Goal: Task Accomplishment & Management: Use online tool/utility

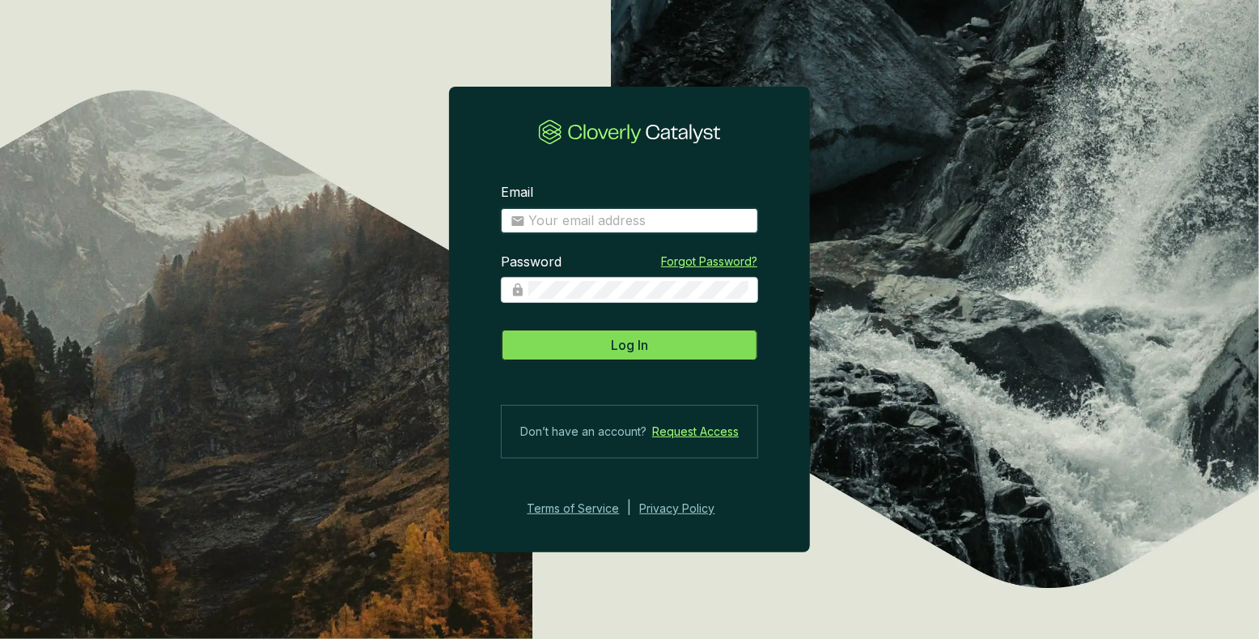
type input "[PERSON_NAME][EMAIL_ADDRESS][DOMAIN_NAME]"
click at [652, 342] on button "Log In" at bounding box center [629, 345] width 257 height 32
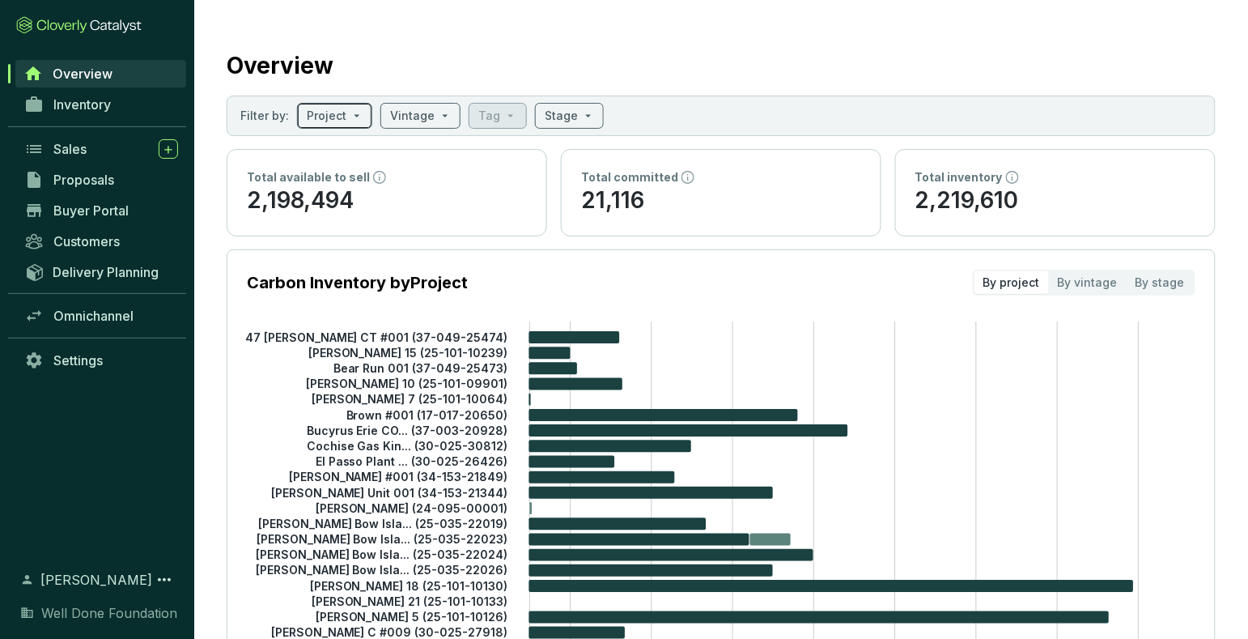
click at [337, 117] on input "search" at bounding box center [327, 116] width 40 height 24
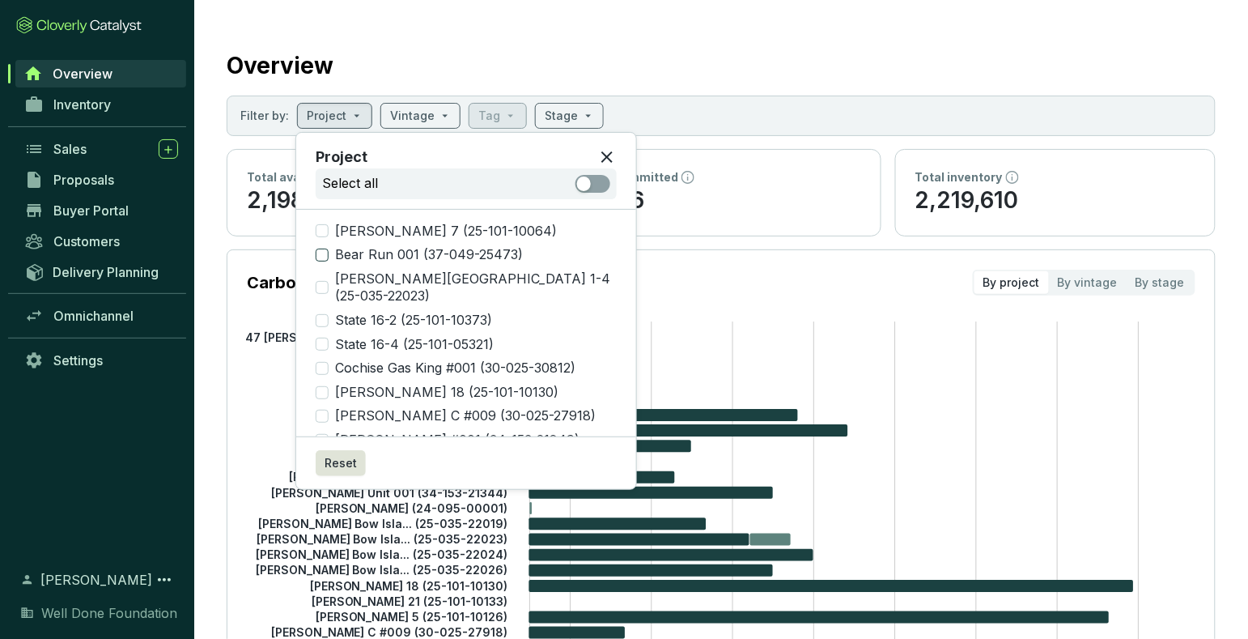
click at [321, 253] on input "Bear Run 001 (37-049-25473)" at bounding box center [322, 254] width 13 height 13
checkbox input "true"
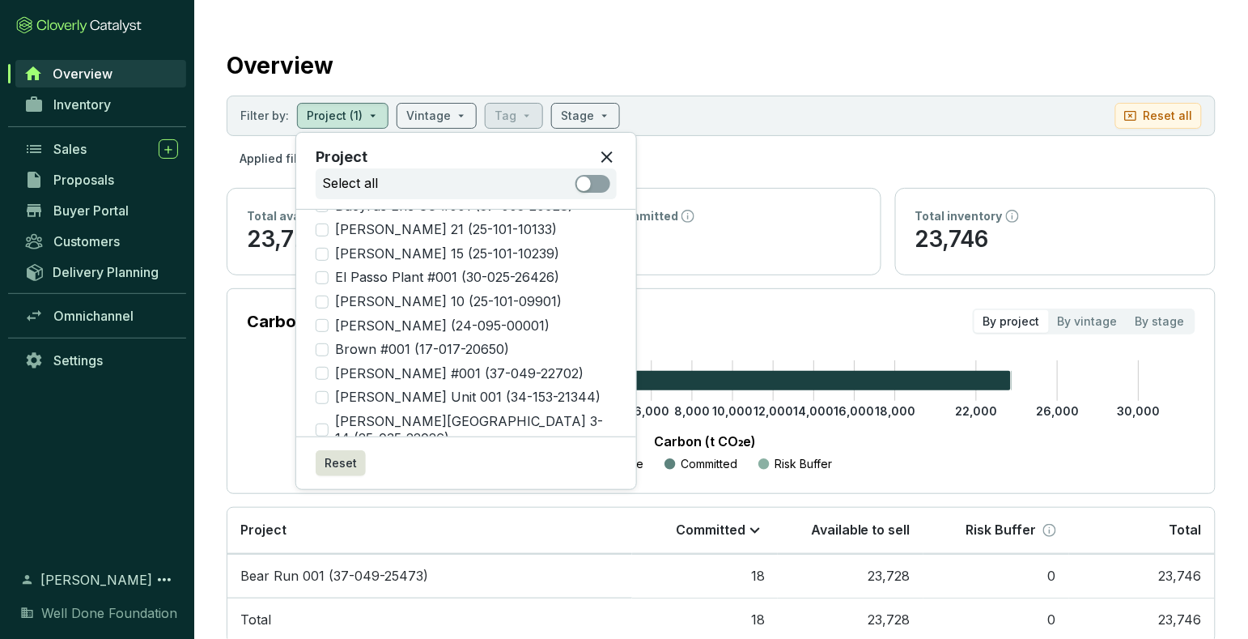
scroll to position [343, 0]
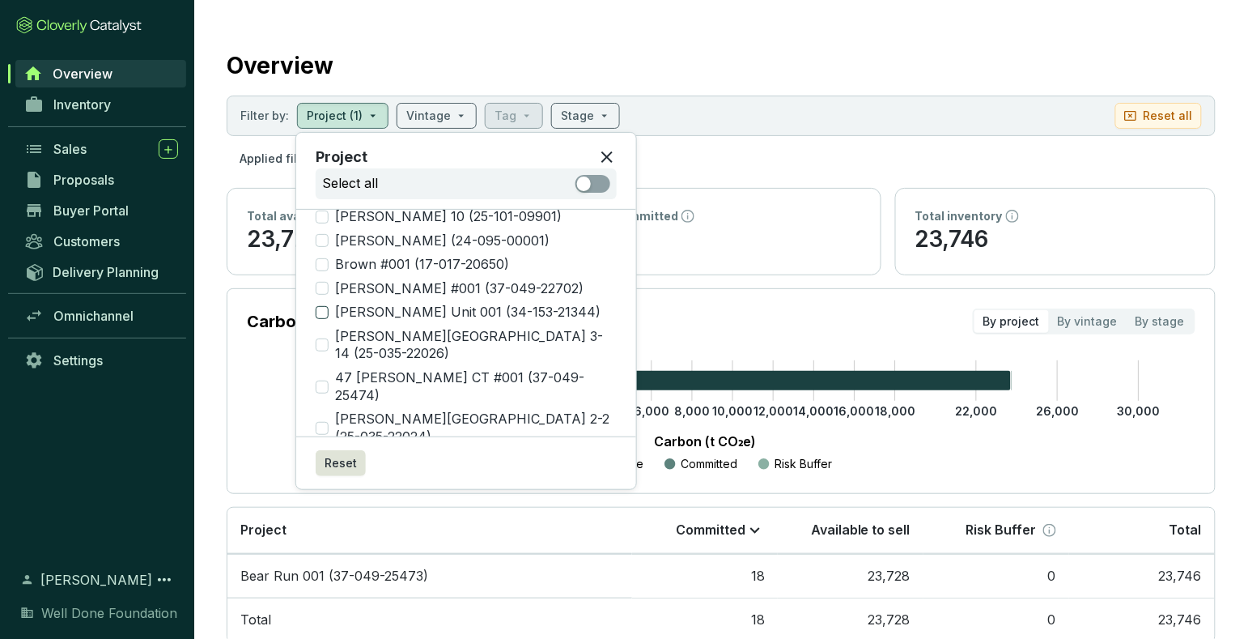
click at [319, 306] on input "[PERSON_NAME] Unit 001 (34-153-21344)" at bounding box center [322, 312] width 13 height 13
checkbox input "true"
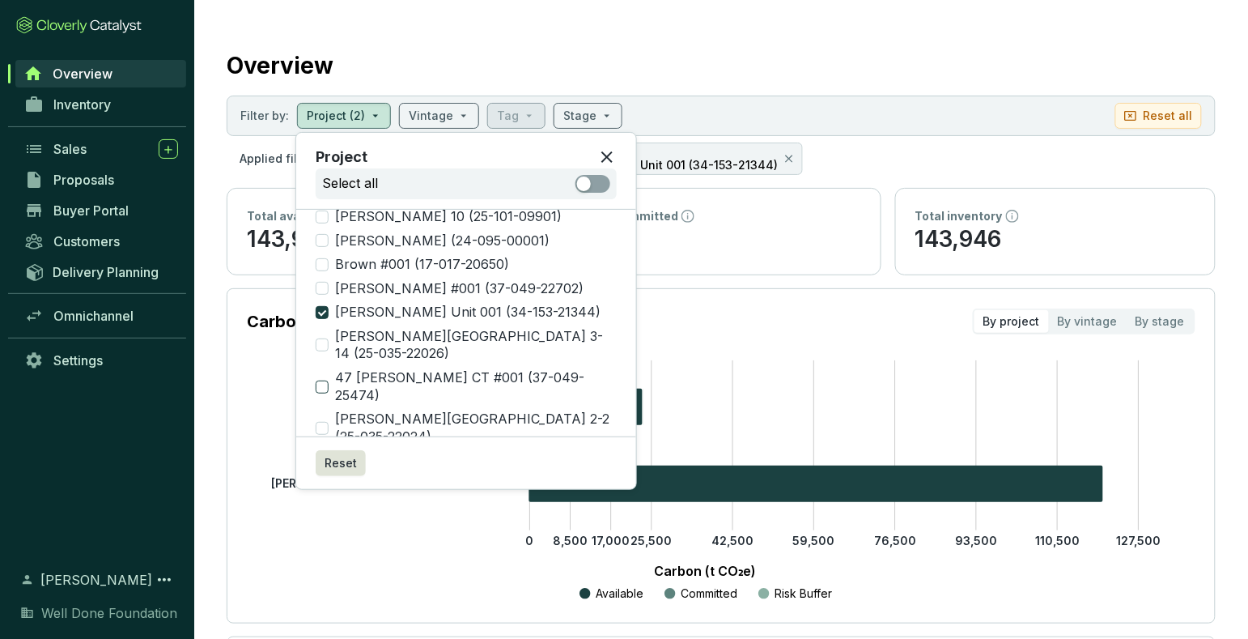
click at [321, 380] on input "47 [PERSON_NAME] CT #001 (37-049-25474)" at bounding box center [322, 386] width 13 height 13
checkbox input "true"
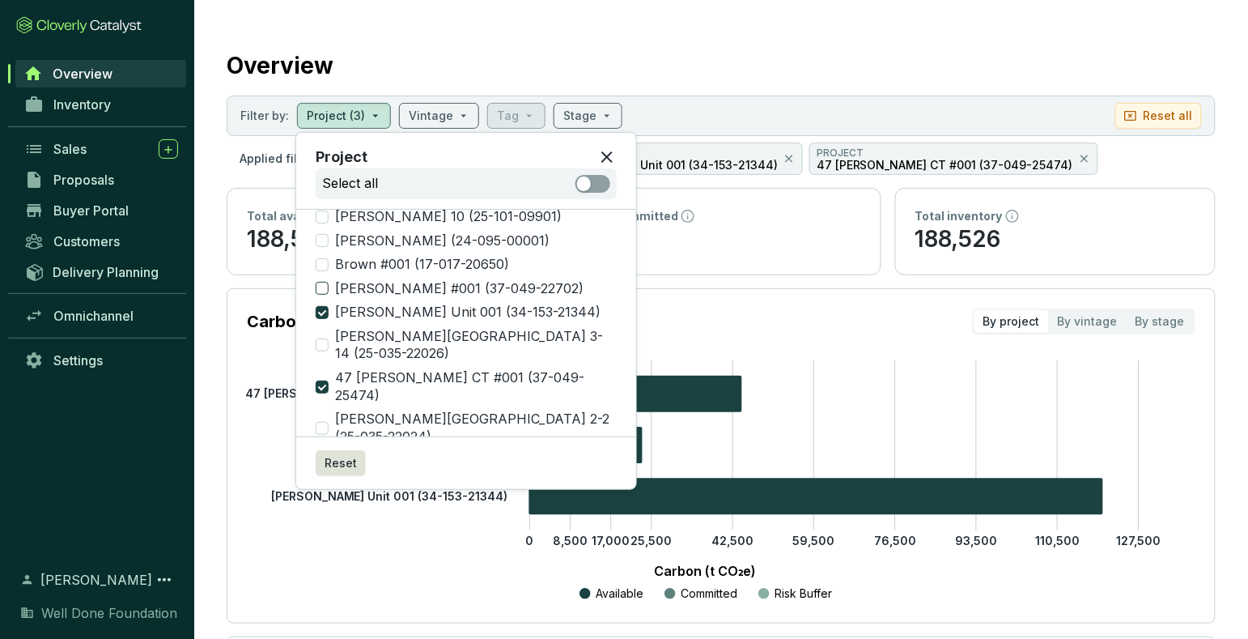
click at [325, 282] on input "[PERSON_NAME] #001 (37-049-22702)" at bounding box center [322, 288] width 13 height 13
checkbox input "true"
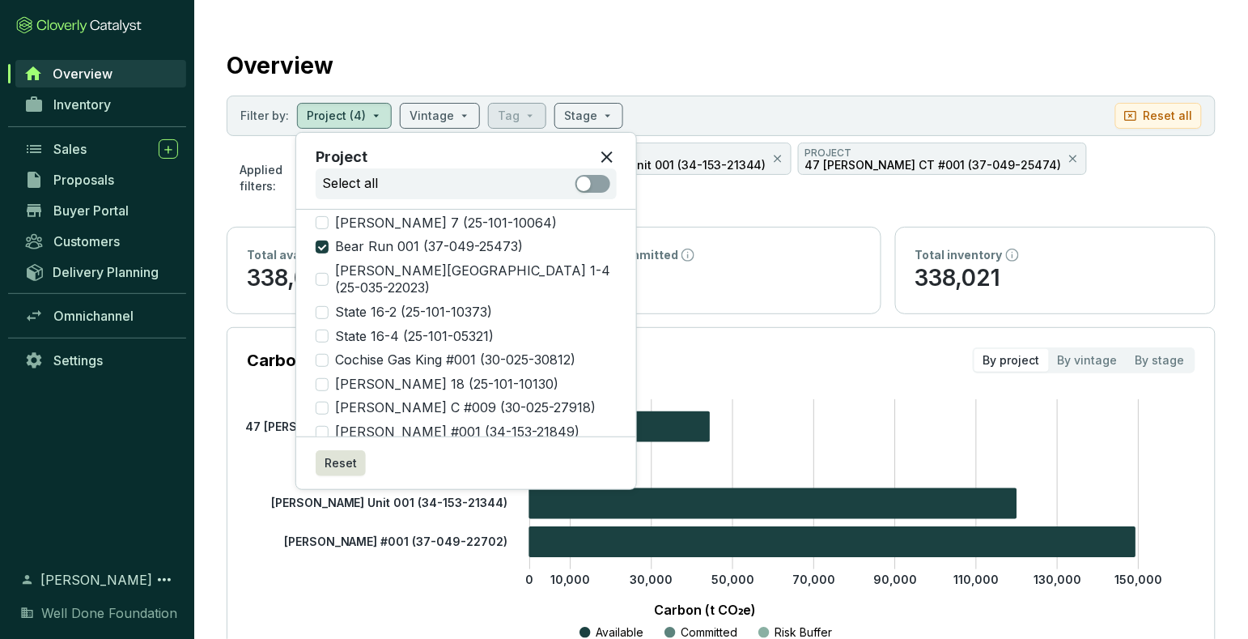
scroll to position [0, 0]
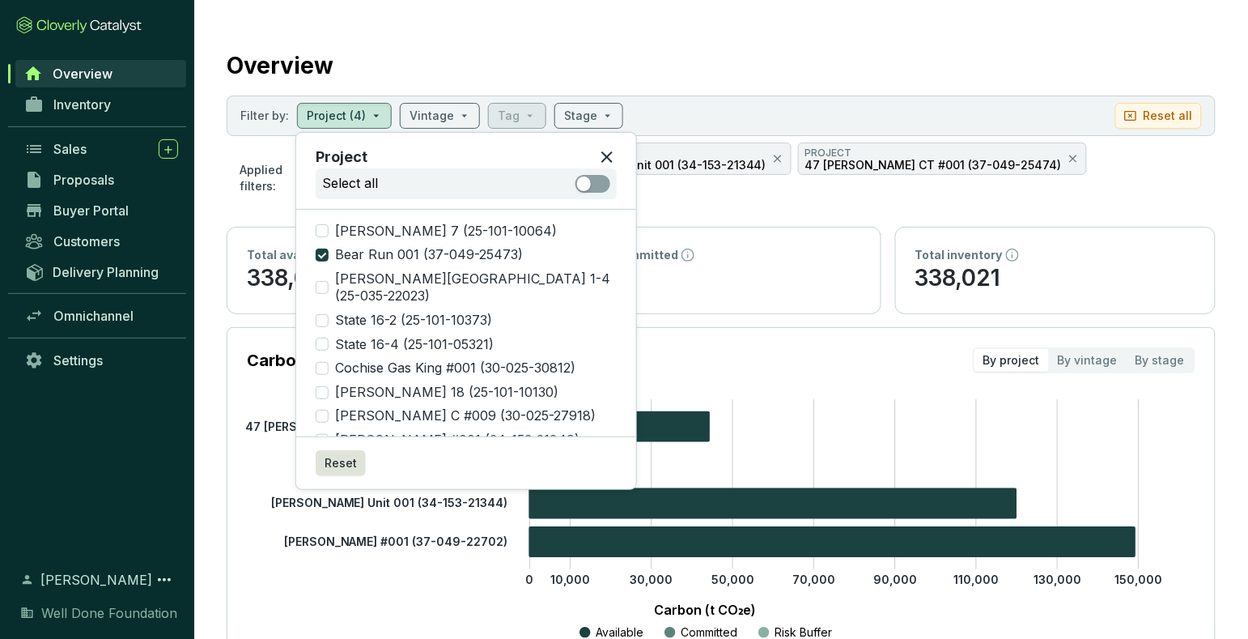
click at [597, 153] on icon at bounding box center [606, 156] width 19 height 19
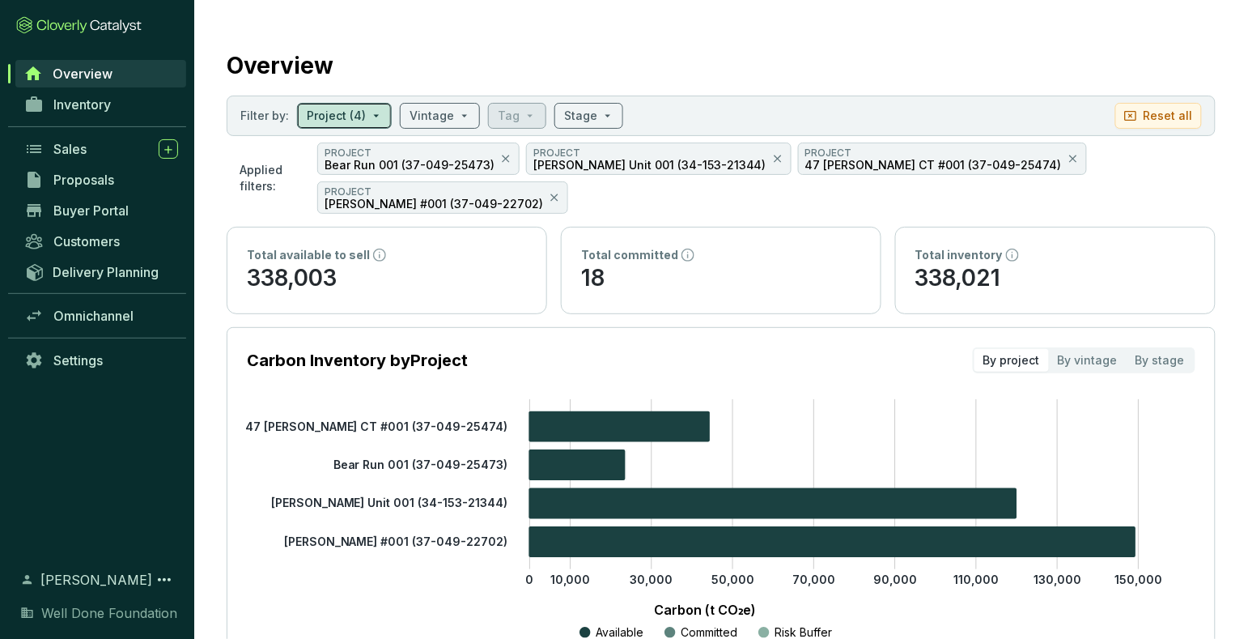
click at [374, 114] on span at bounding box center [344, 116] width 75 height 24
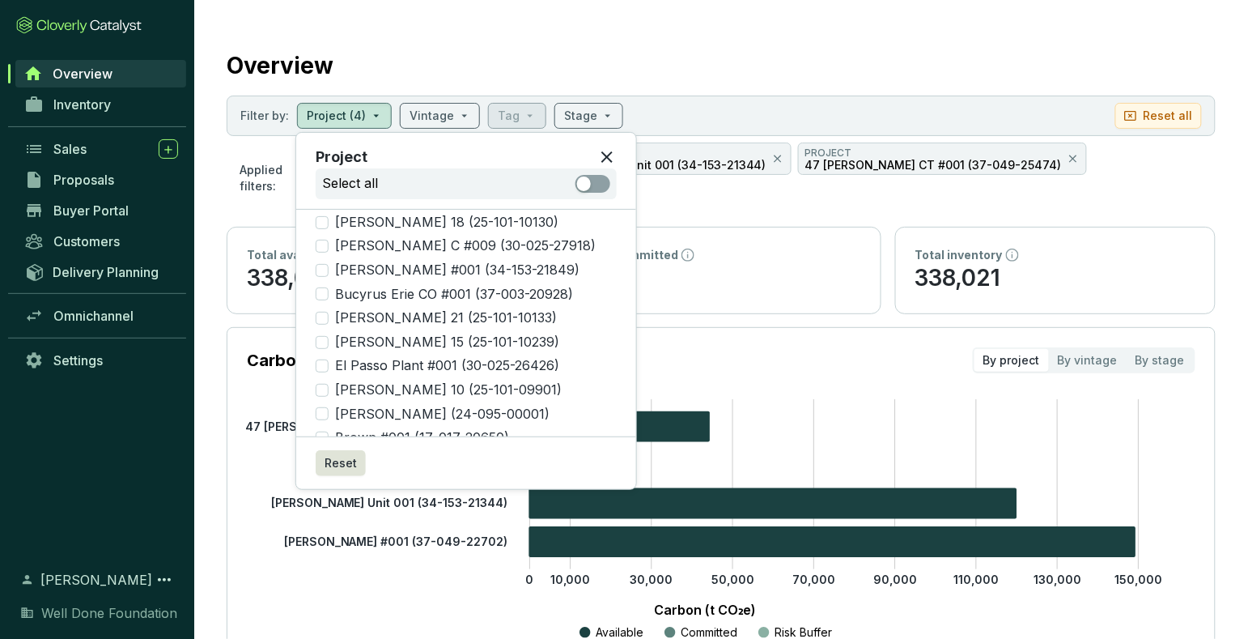
scroll to position [202, 0]
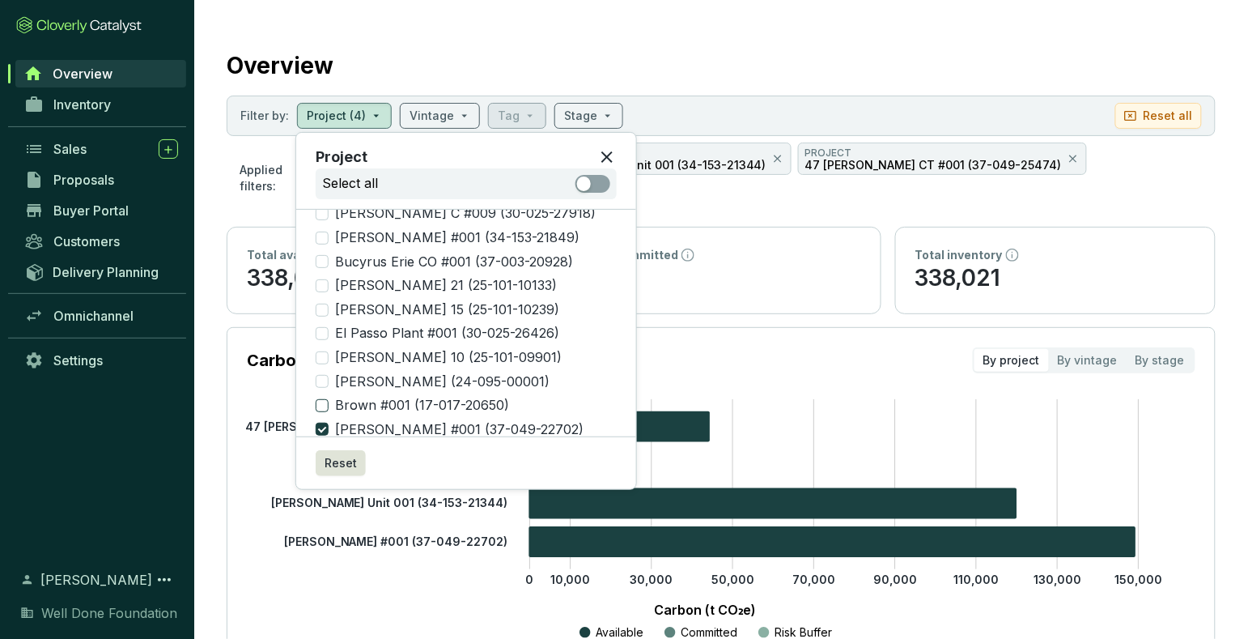
click at [321, 399] on input "Brown #001 (17-017-20650)" at bounding box center [322, 405] width 13 height 13
checkbox input "true"
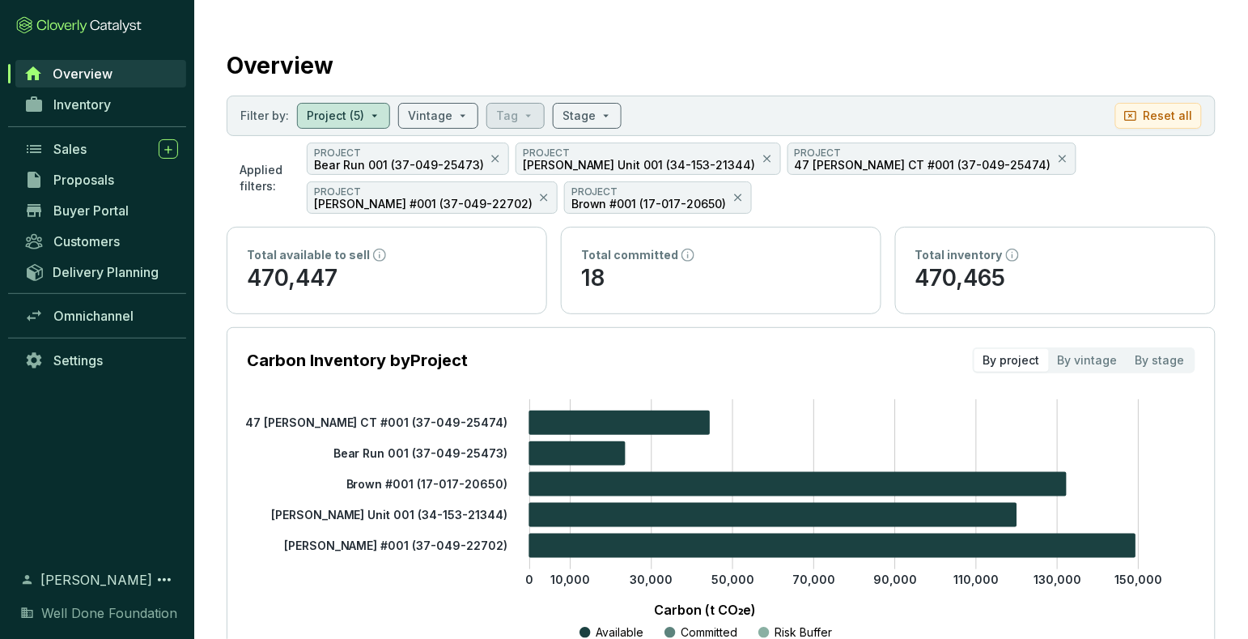
click at [802, 224] on section "Overview Filter by: Project (5) Vintage Tag Stage Reset all Applied filters: PR…" at bounding box center [721, 514] width 1054 height 1029
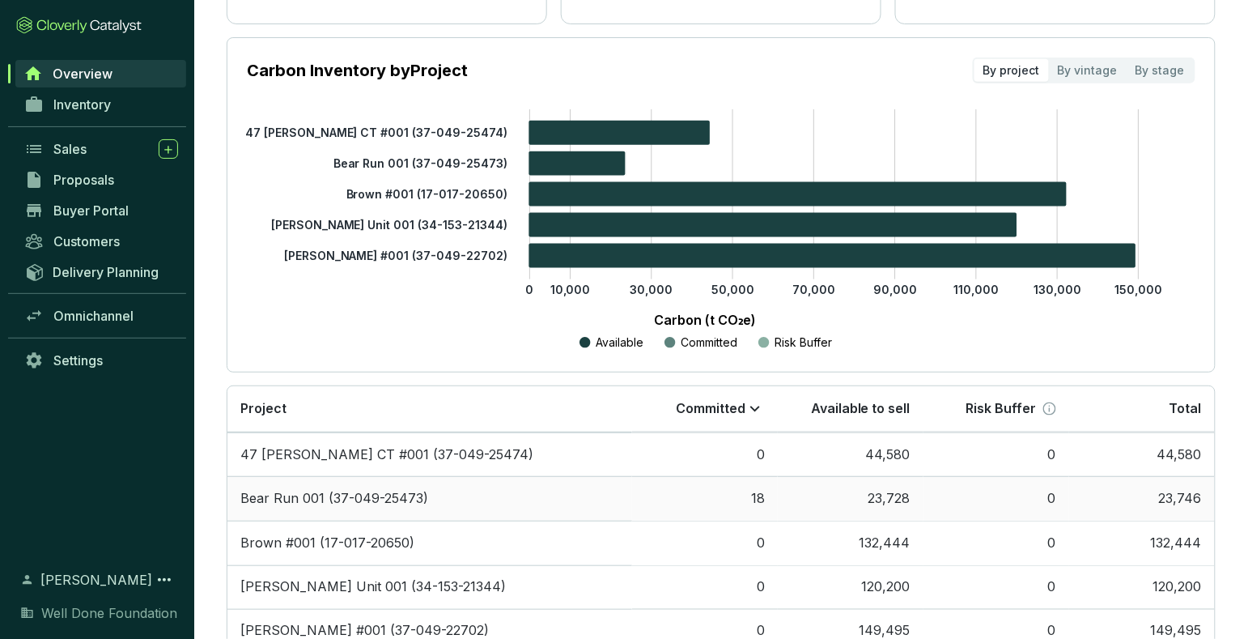
scroll to position [0, 0]
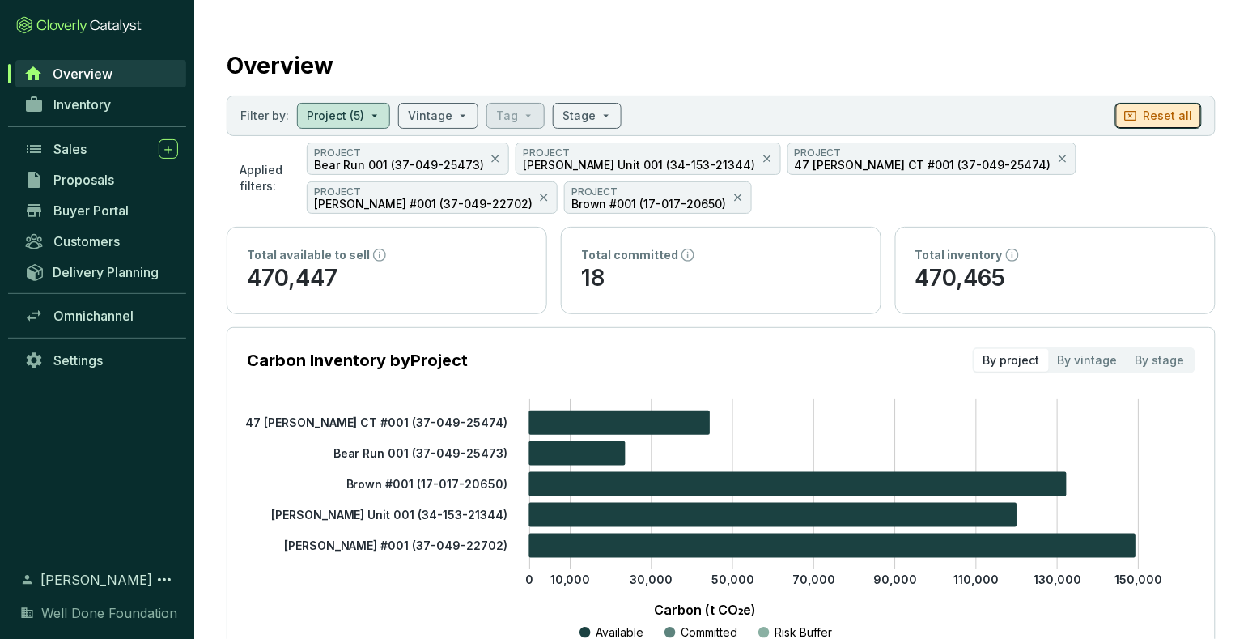
click at [1182, 118] on p "Reset all" at bounding box center [1168, 116] width 49 height 16
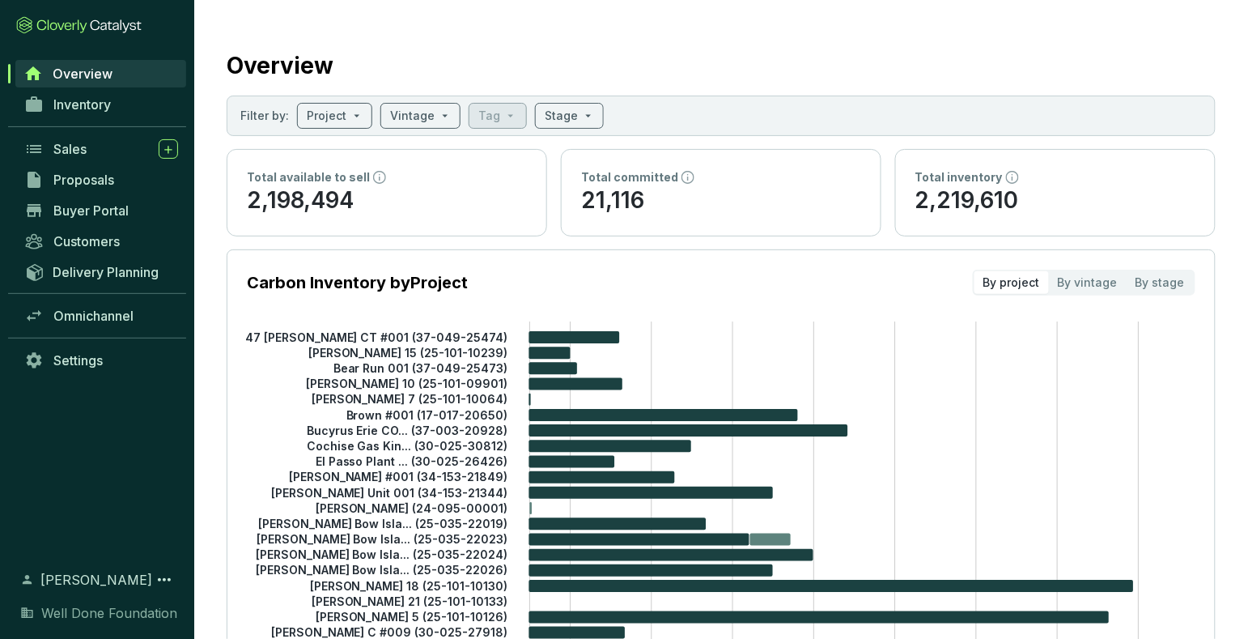
click at [652, 51] on div "Overview" at bounding box center [721, 62] width 989 height 40
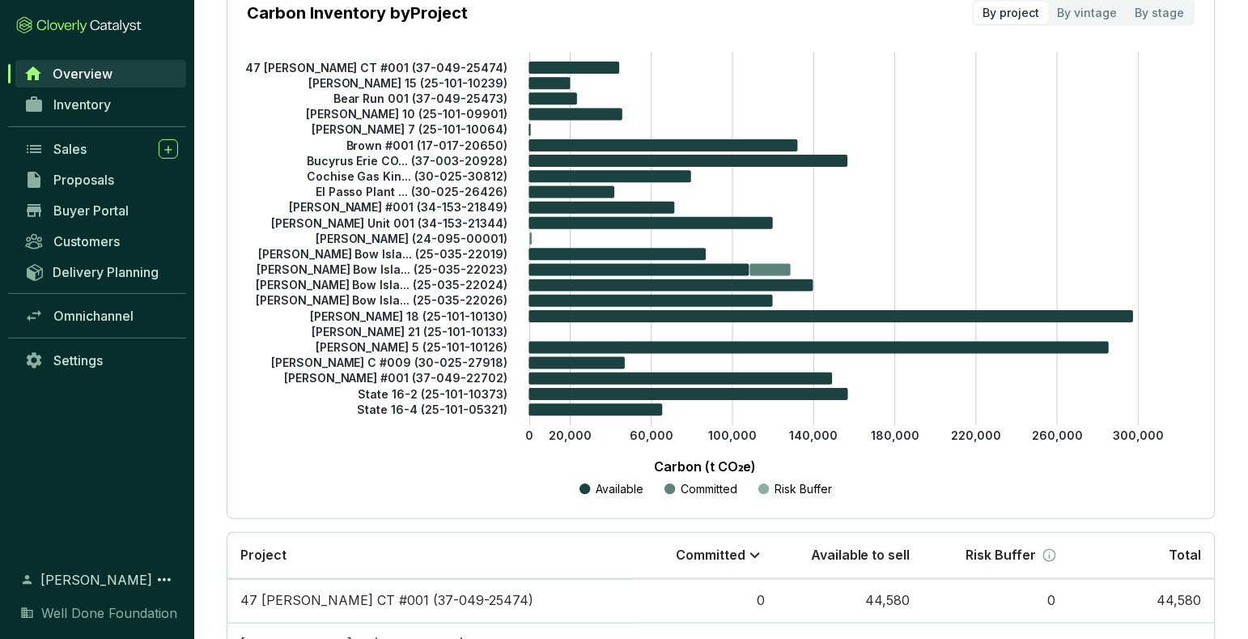
scroll to position [253, 0]
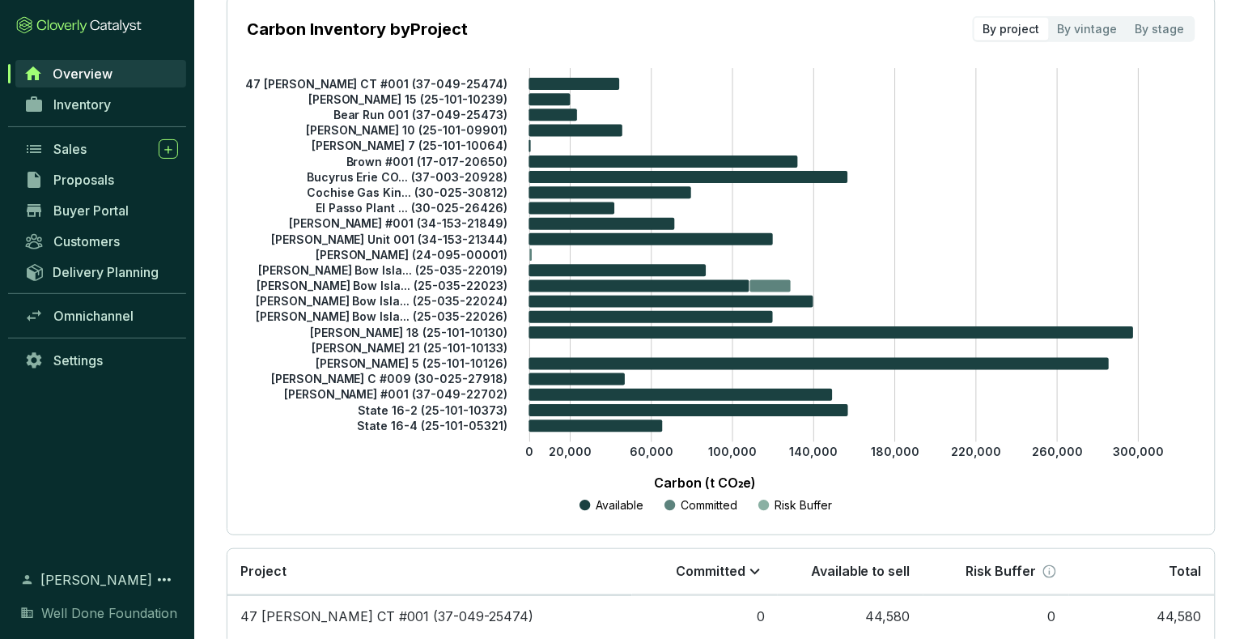
click at [452, 330] on tspan "[PERSON_NAME] 18 (25-101-10130)" at bounding box center [409, 332] width 198 height 14
click at [392, 331] on tspan "[PERSON_NAME] 18 (25-101-10130)" at bounding box center [409, 332] width 198 height 14
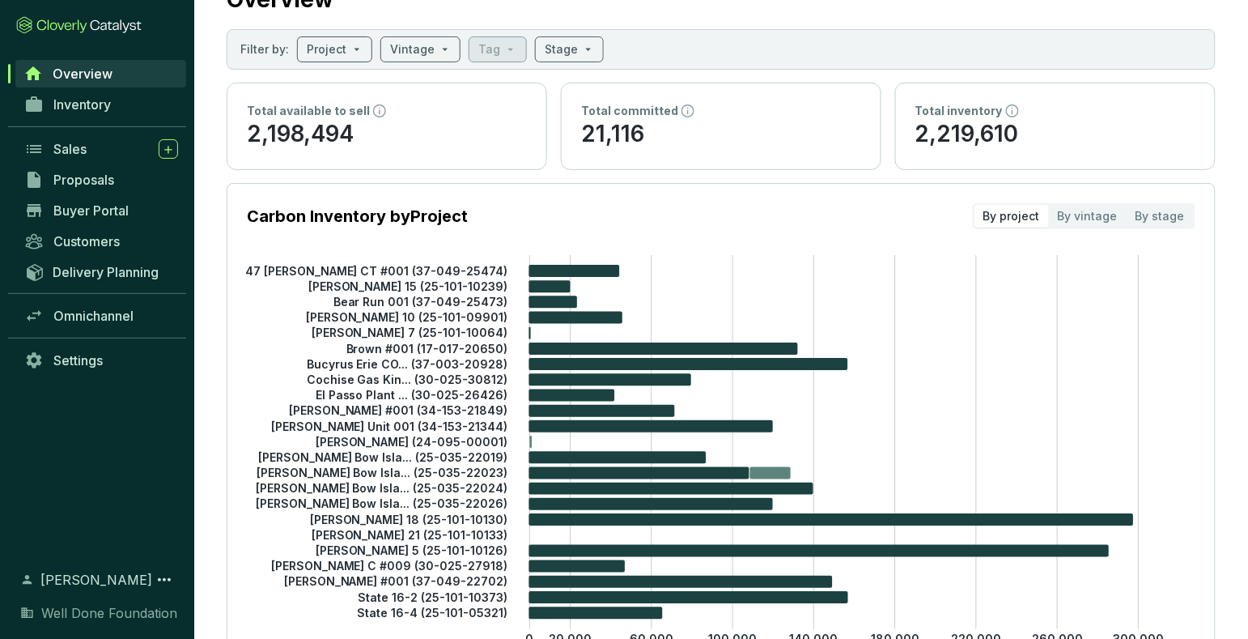
scroll to position [61, 0]
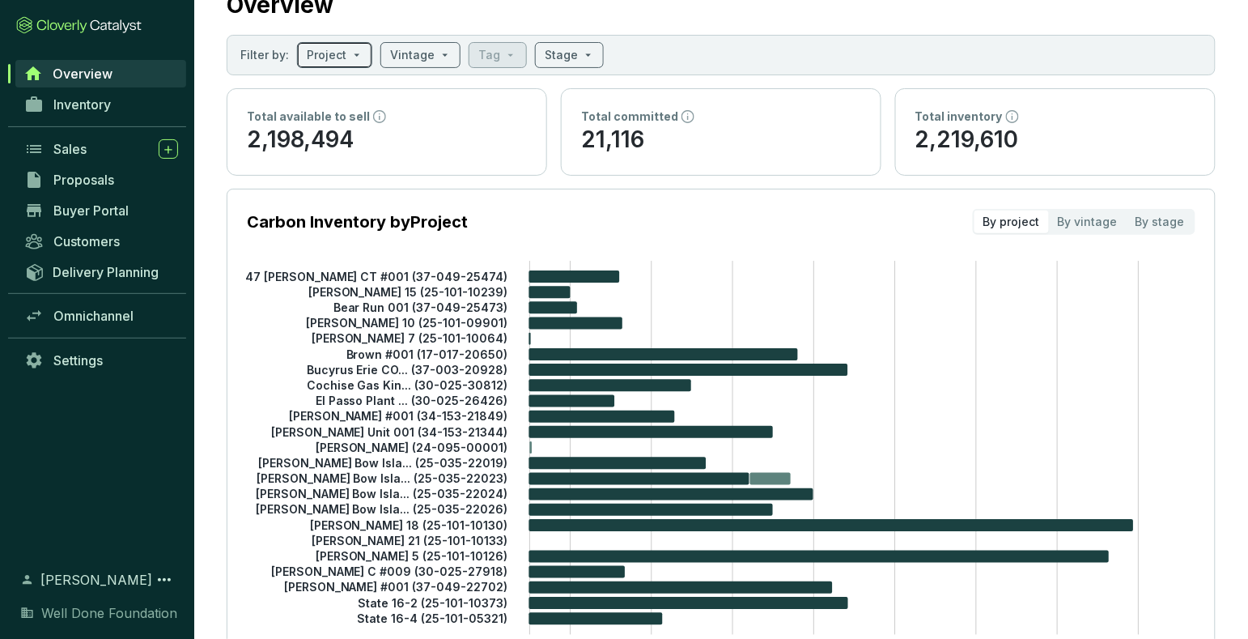
click at [333, 53] on input "search" at bounding box center [327, 55] width 40 height 24
checkbox input "false"
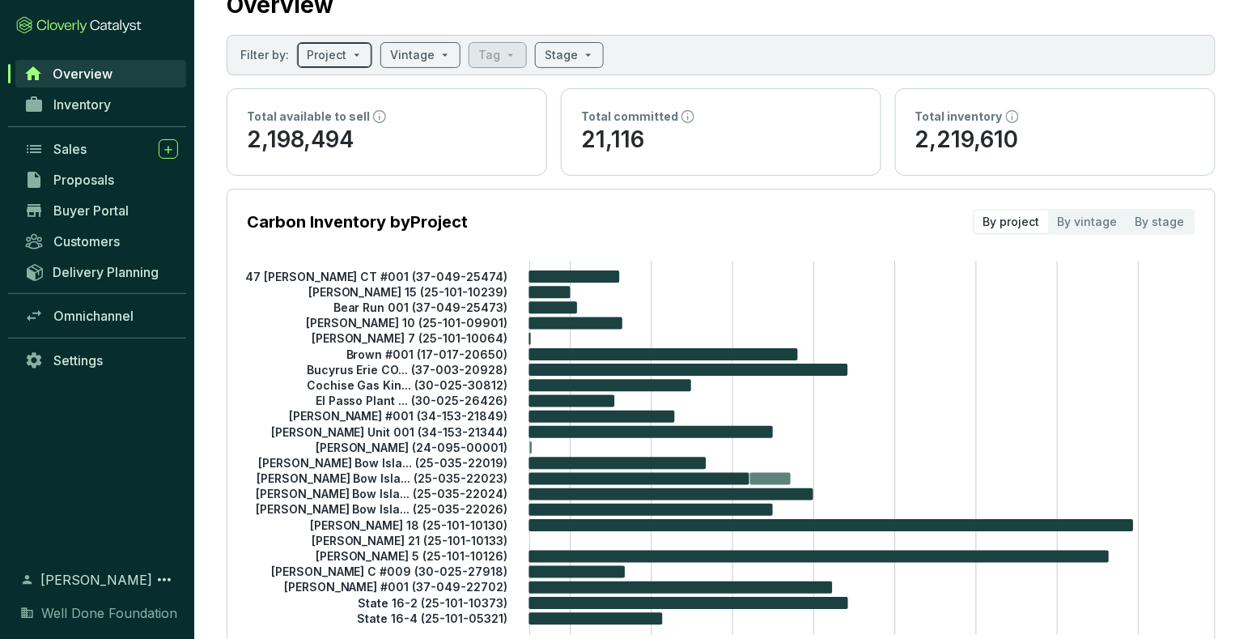
checkbox input "false"
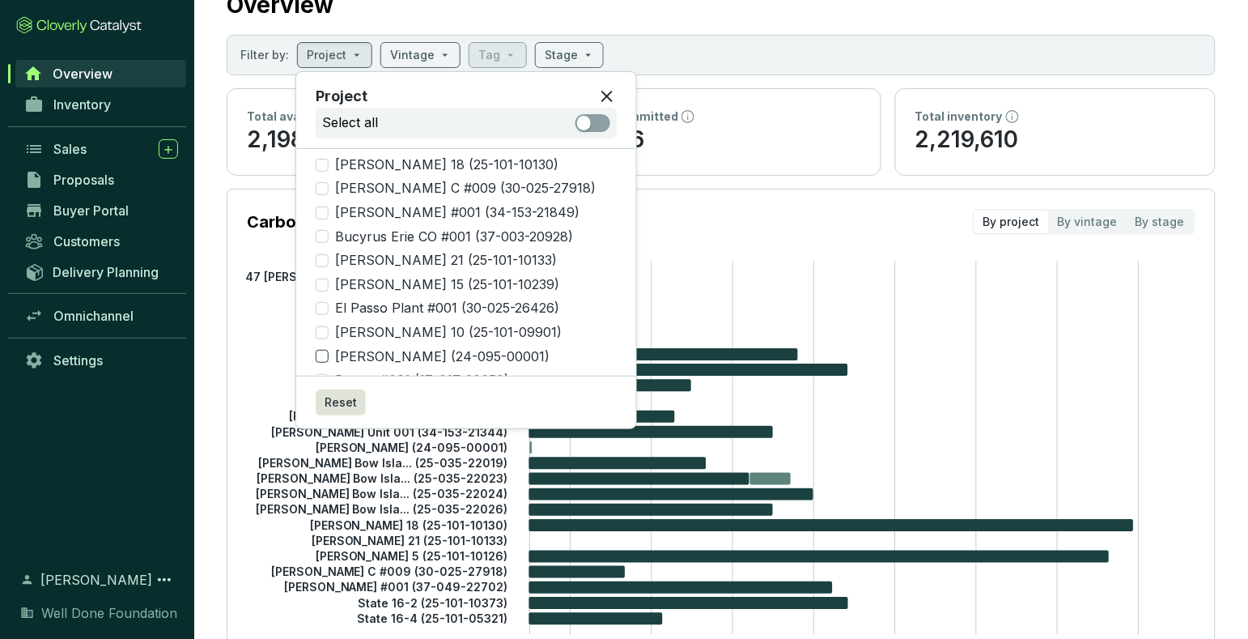
click at [332, 348] on span "[PERSON_NAME] (24-095-00001)" at bounding box center [442, 357] width 227 height 18
click at [329, 350] on input "[PERSON_NAME] (24-095-00001)" at bounding box center [322, 356] width 13 height 13
checkbox input "true"
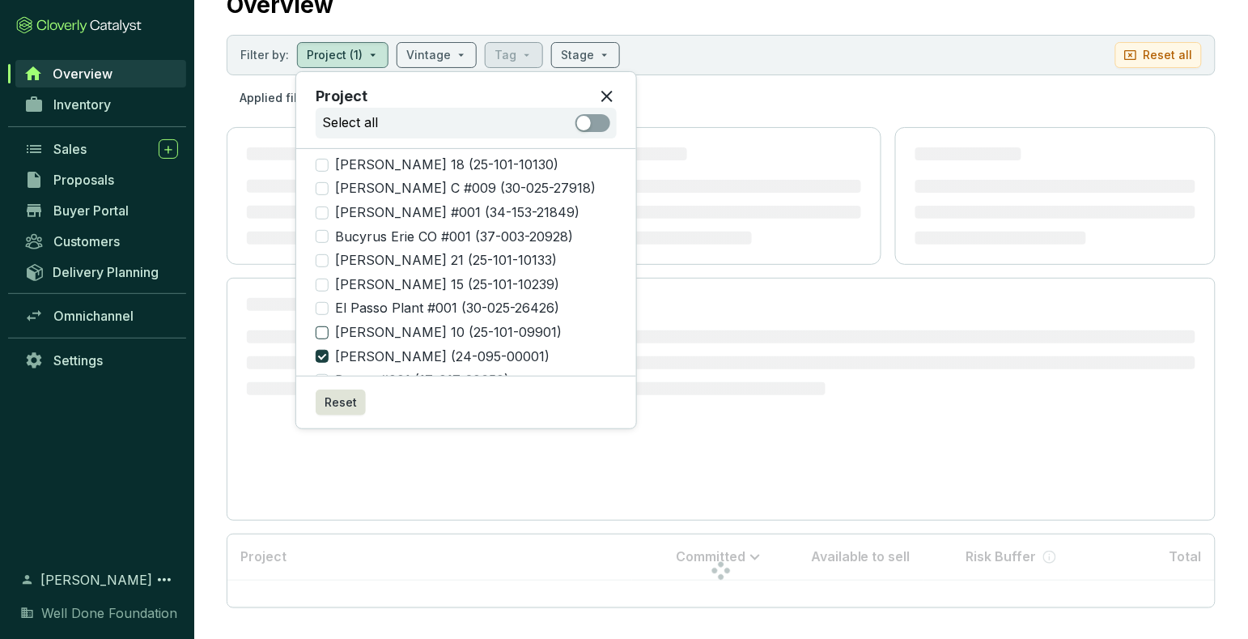
click at [324, 326] on input "[PERSON_NAME] 10 (25-101-09901)" at bounding box center [322, 332] width 13 height 13
checkbox input "true"
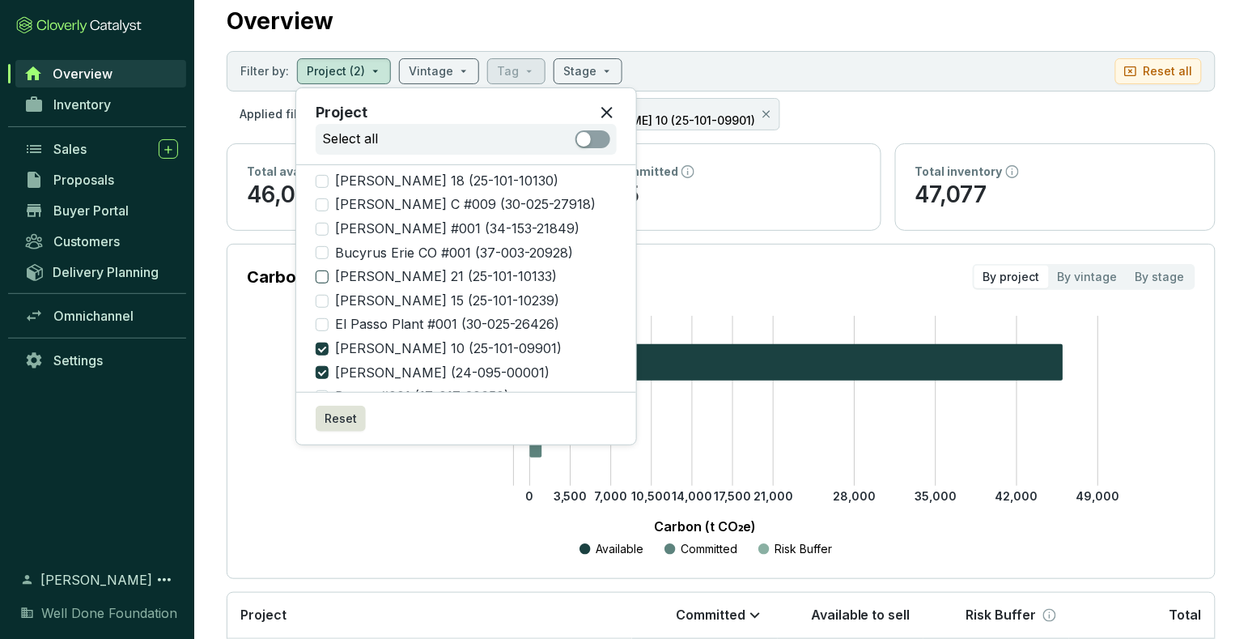
click at [323, 270] on input "[PERSON_NAME] 21 (25-101-10133)" at bounding box center [322, 276] width 13 height 13
checkbox input "true"
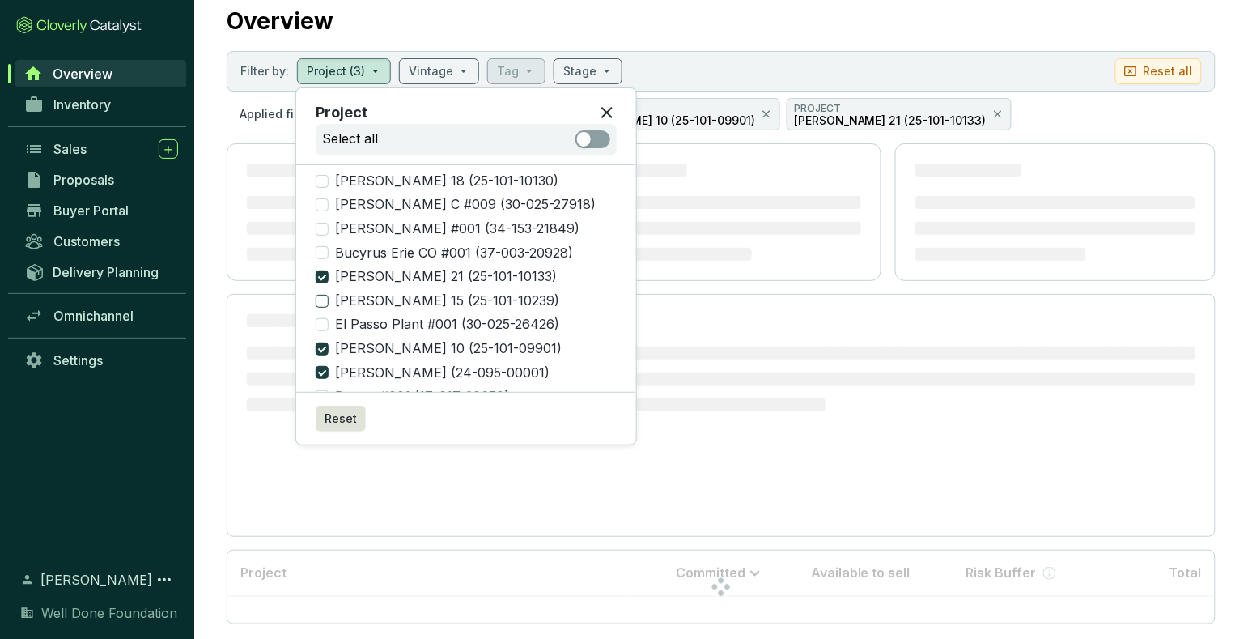
click at [321, 295] on input "[PERSON_NAME] 15 (25-101-10239)" at bounding box center [322, 301] width 13 height 13
checkbox input "true"
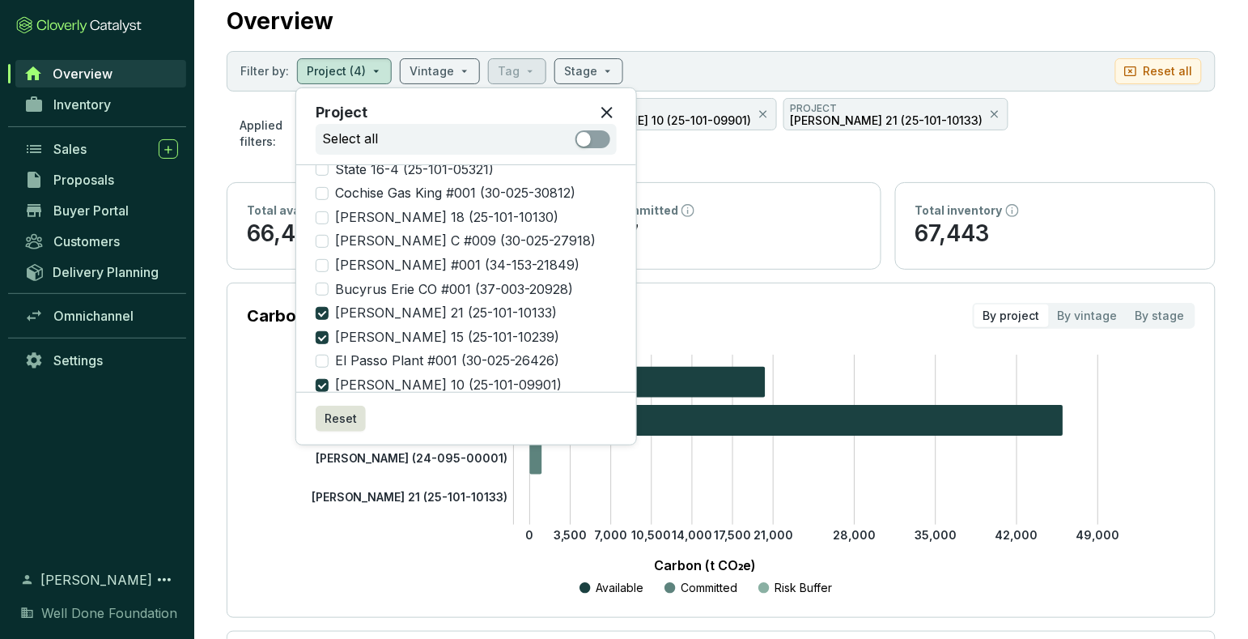
scroll to position [117, 0]
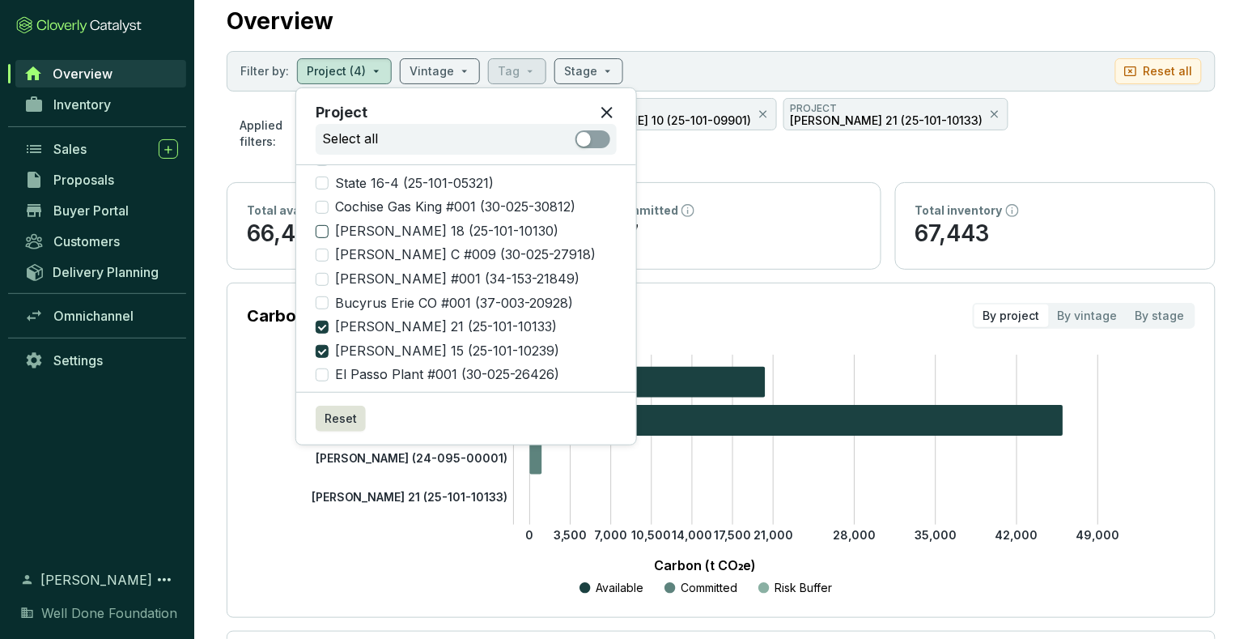
click at [322, 225] on input "[PERSON_NAME] 18 (25-101-10130)" at bounding box center [322, 231] width 13 height 13
checkbox input "true"
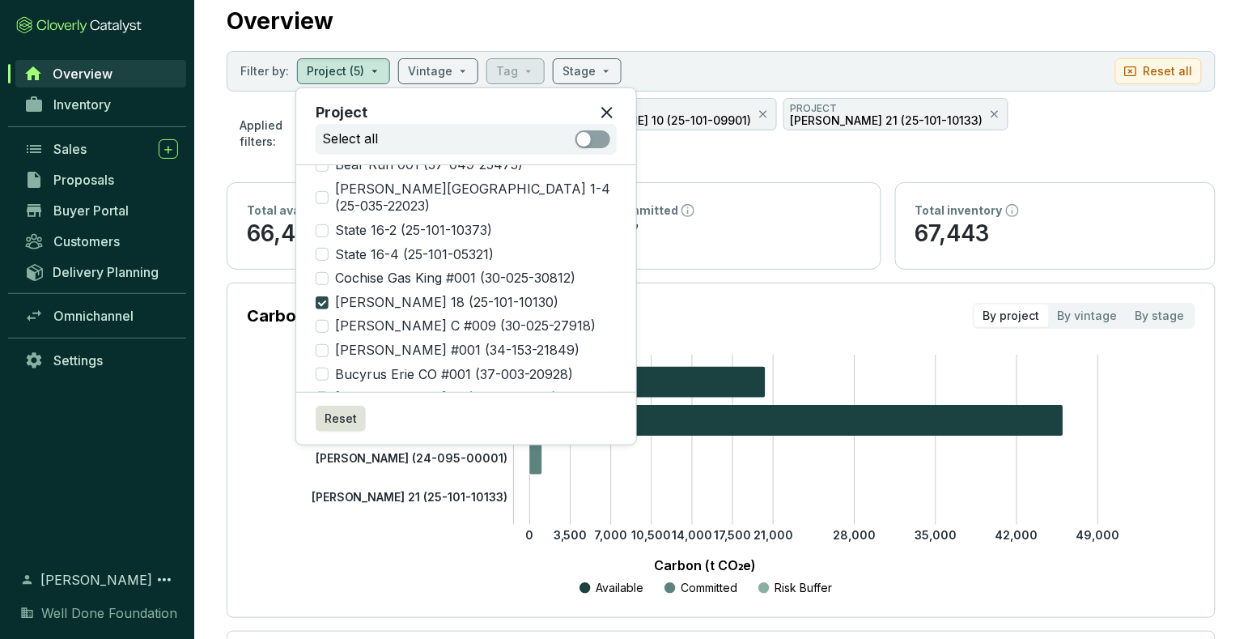
scroll to position [32, 0]
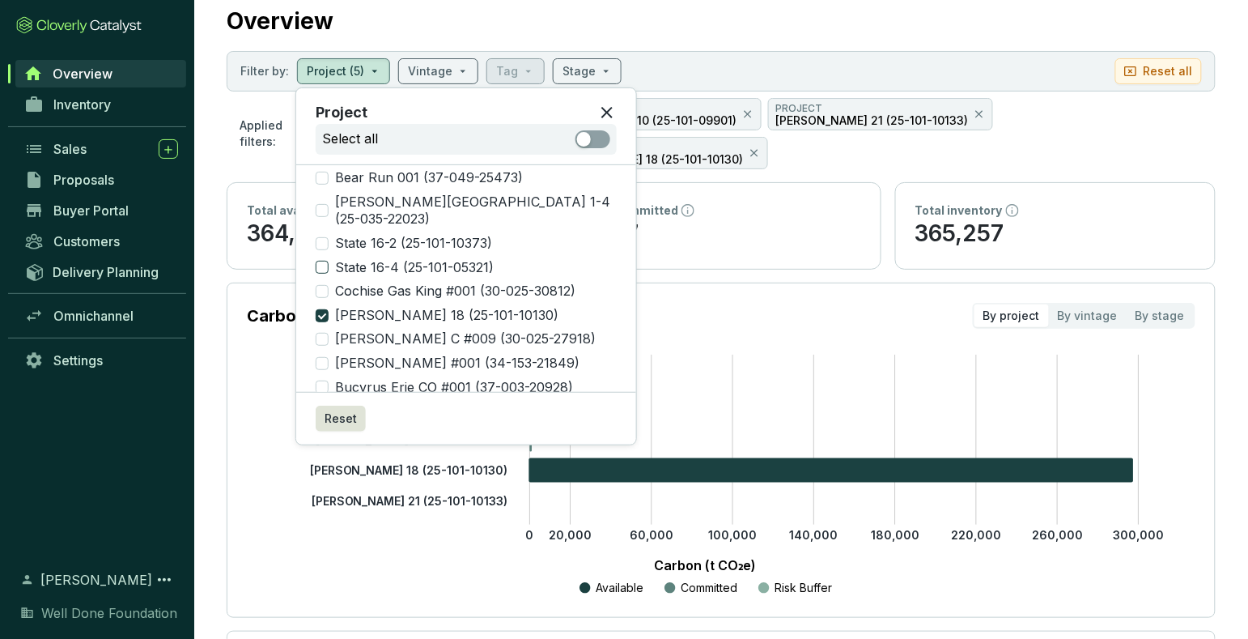
click at [322, 261] on input "State 16-4 (25-101-05321)" at bounding box center [322, 267] width 13 height 13
checkbox input "true"
click at [320, 237] on input "State 16-2 (25-101-10373)" at bounding box center [322, 243] width 13 height 13
checkbox input "true"
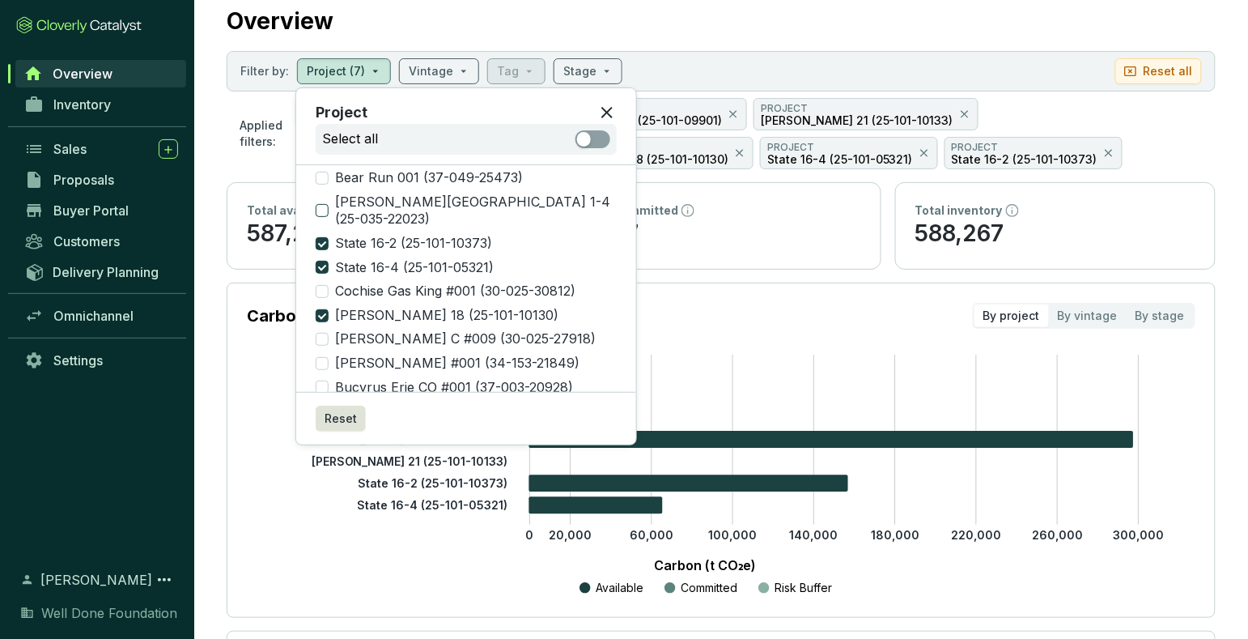
click at [320, 204] on input "[PERSON_NAME][GEOGRAPHIC_DATA] 1-4 (25-035-22023)" at bounding box center [322, 210] width 13 height 13
checkbox input "true"
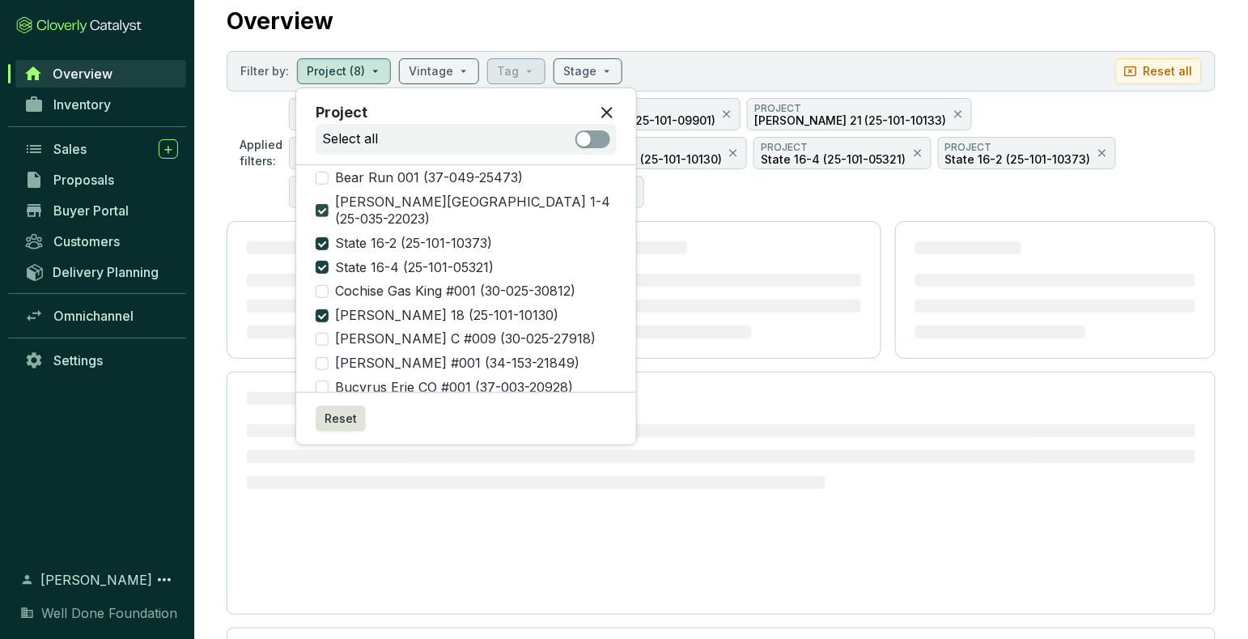
scroll to position [0, 0]
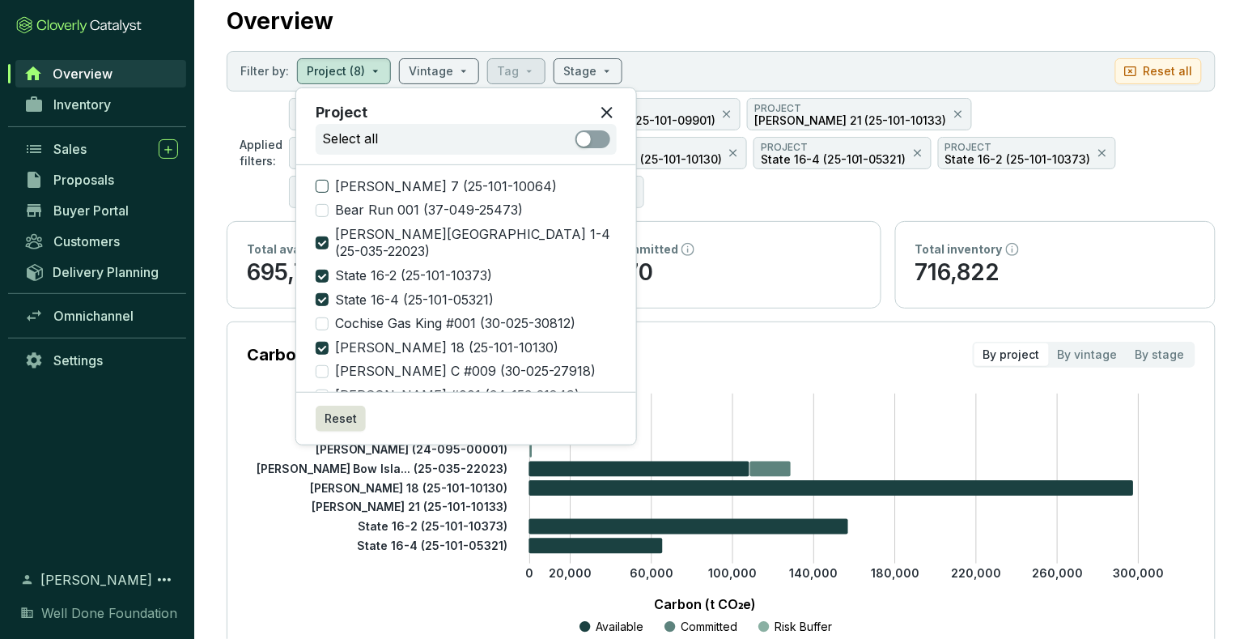
click at [318, 185] on input "[PERSON_NAME] 7 (25-101-10064)" at bounding box center [322, 186] width 13 height 13
checkbox input "true"
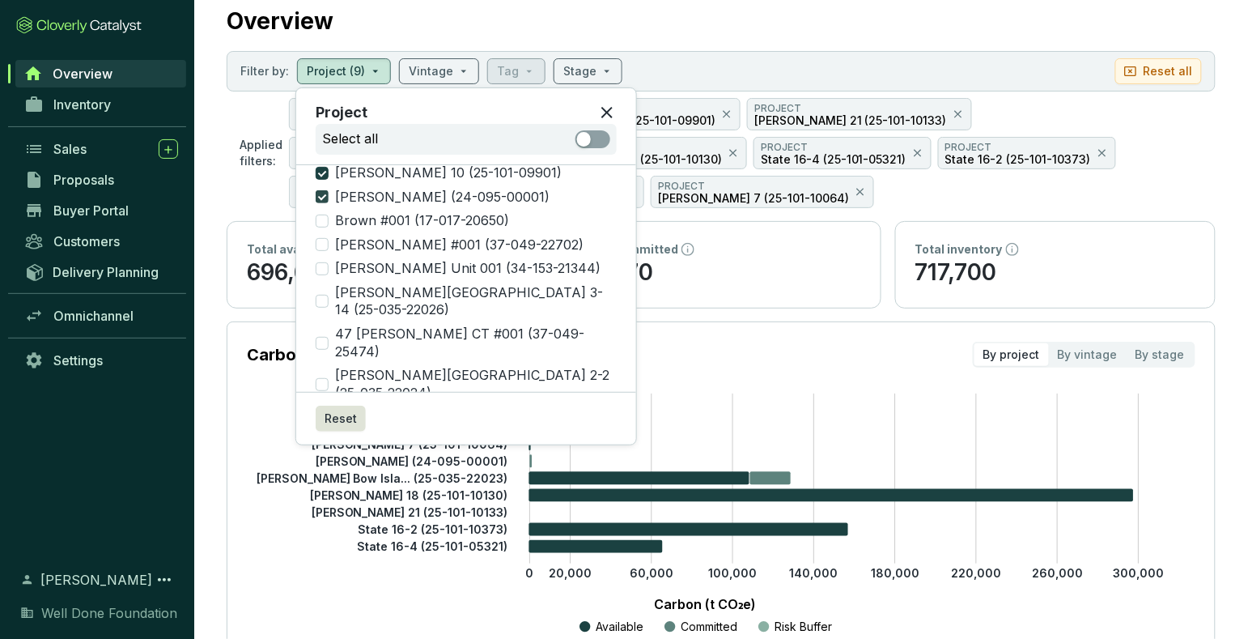
scroll to position [343, 0]
click at [321, 418] on input "[PERSON_NAME][GEOGRAPHIC_DATA] 10-13 (25-035-22019)" at bounding box center [322, 424] width 13 height 13
checkbox input "true"
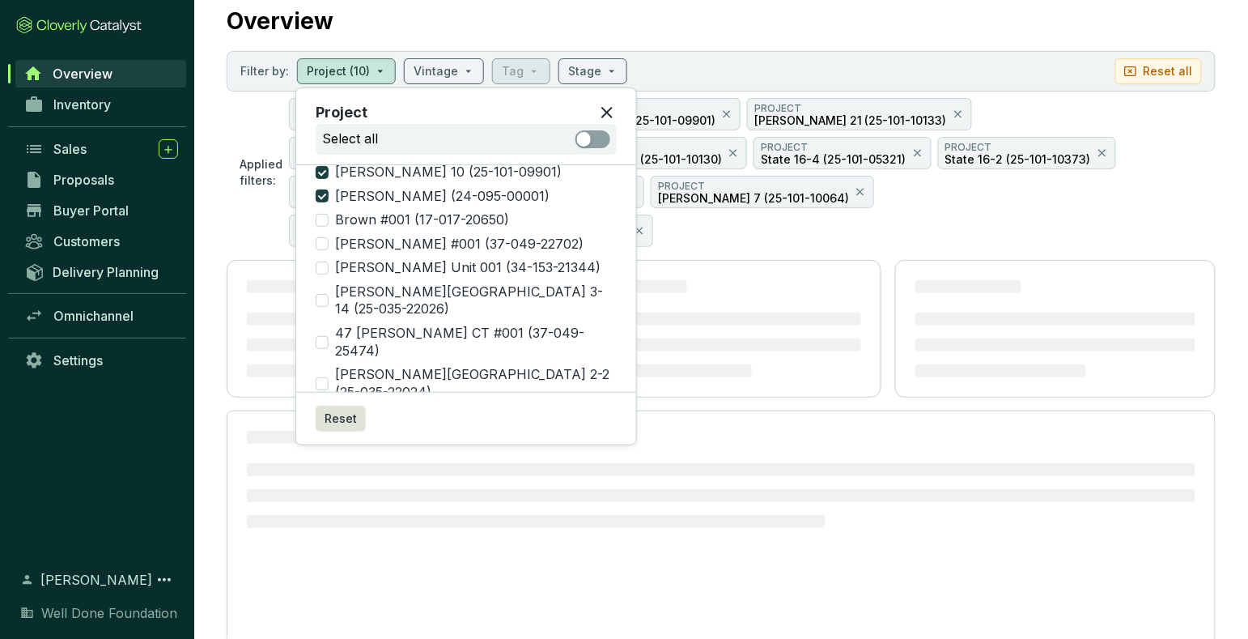
click at [325, 451] on input "[PERSON_NAME] 5 (25-101-10126)" at bounding box center [322, 457] width 13 height 13
checkbox input "true"
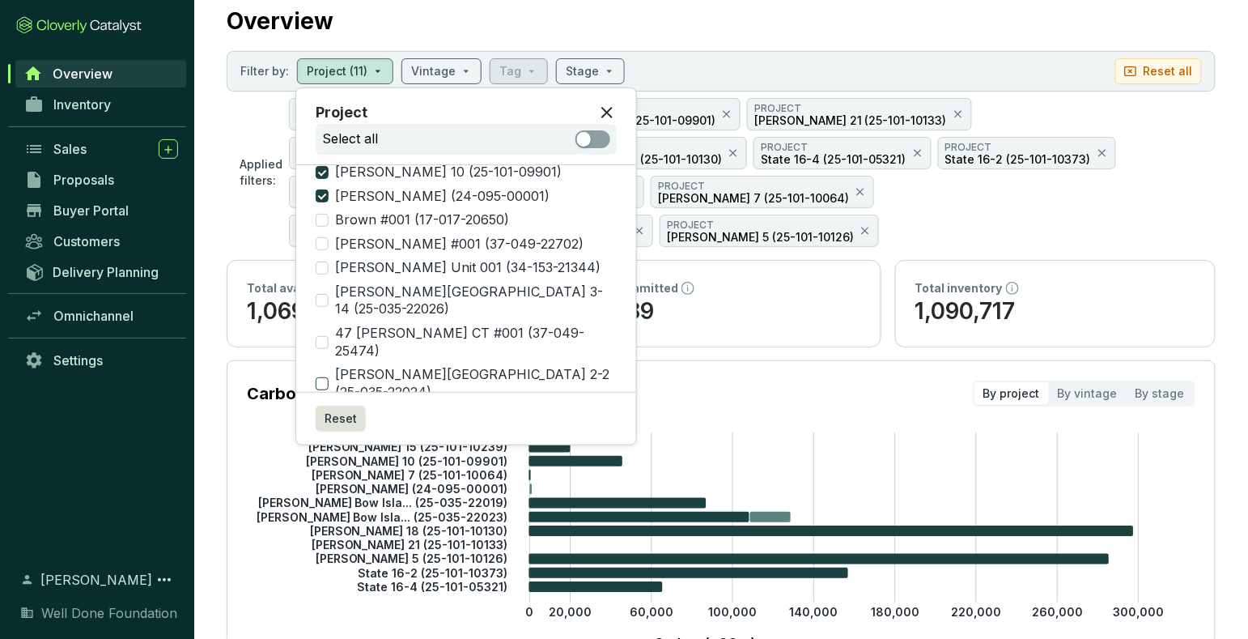
click at [321, 377] on input "[PERSON_NAME][GEOGRAPHIC_DATA] 2-2 (25-035-22024)" at bounding box center [322, 383] width 13 height 13
checkbox input "true"
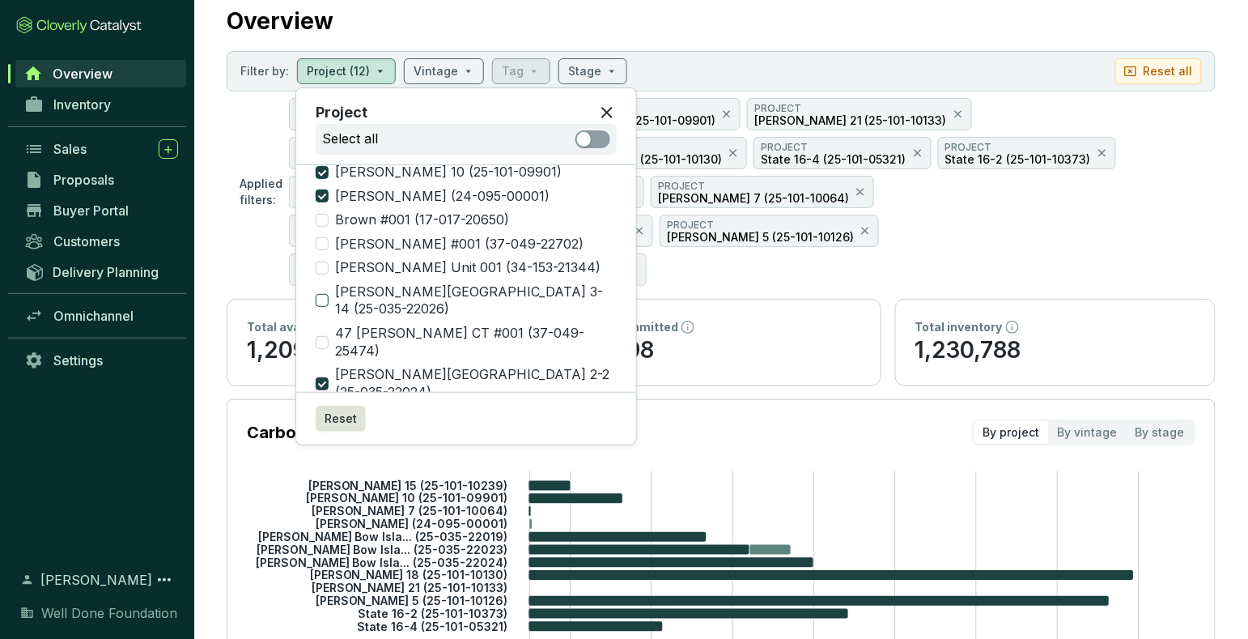
click at [321, 294] on input "[PERSON_NAME][GEOGRAPHIC_DATA] 3-14 (25-035-22026)" at bounding box center [322, 300] width 13 height 13
checkbox input "true"
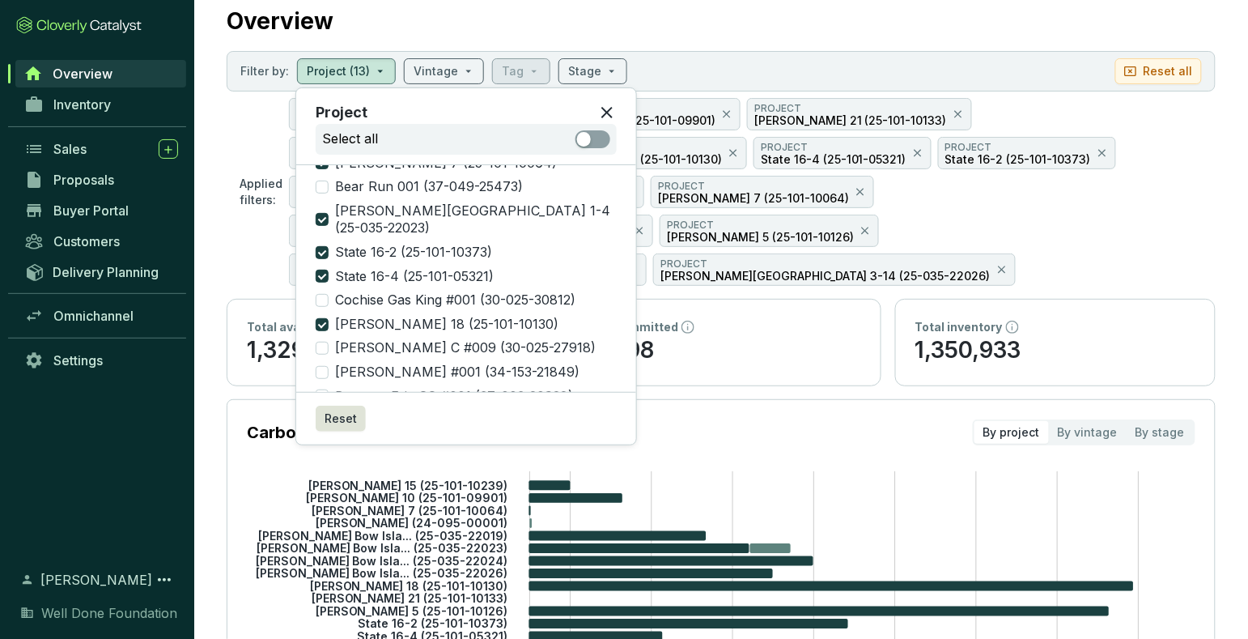
scroll to position [23, 0]
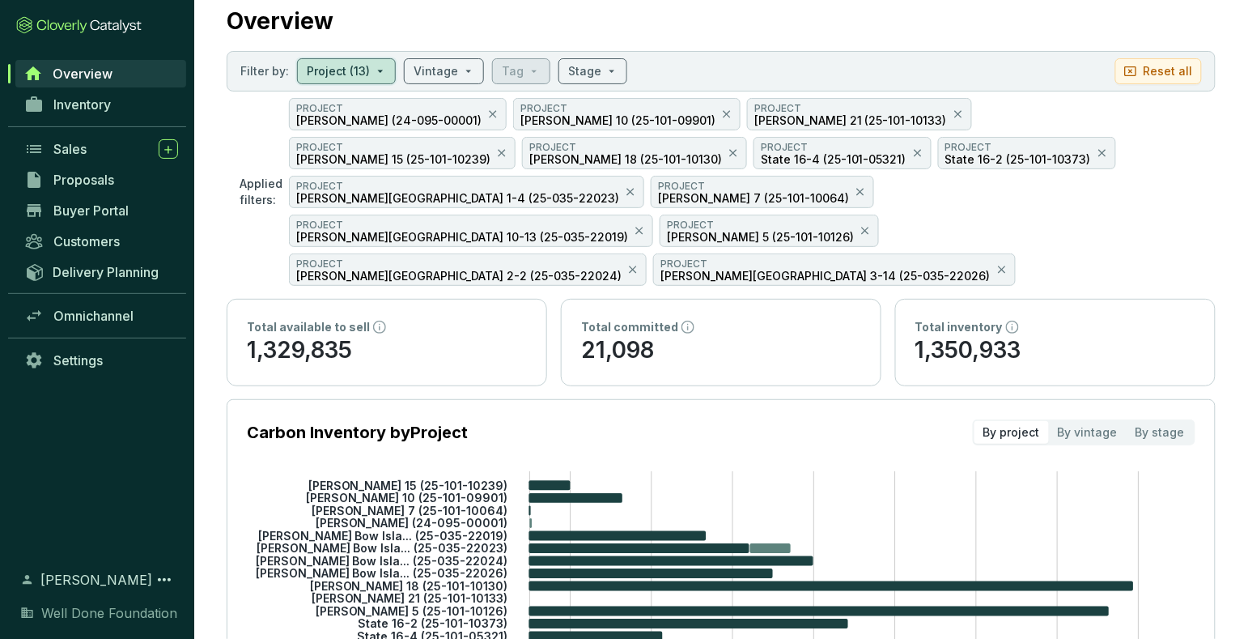
click at [246, 140] on section "Applied filters: PROJECT [PERSON_NAME] (24-095-00001) PROJECT [PERSON_NAME] 10 …" at bounding box center [721, 192] width 989 height 188
click at [1159, 65] on p "Reset all" at bounding box center [1168, 71] width 49 height 16
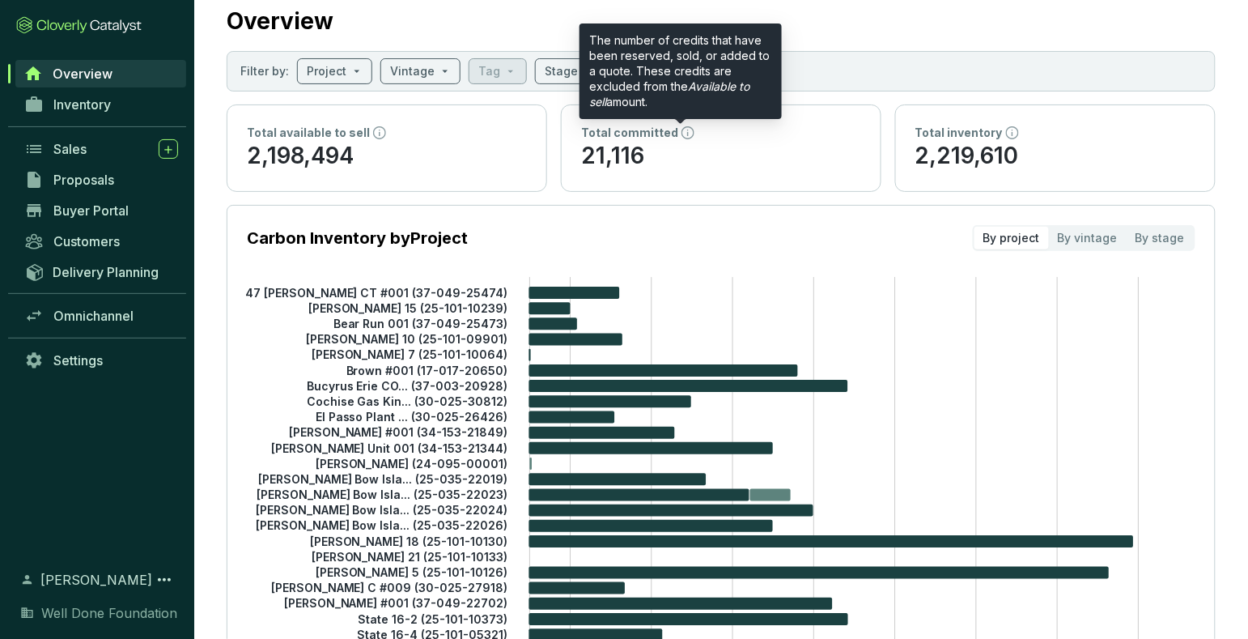
click at [681, 133] on icon at bounding box center [687, 132] width 13 height 13
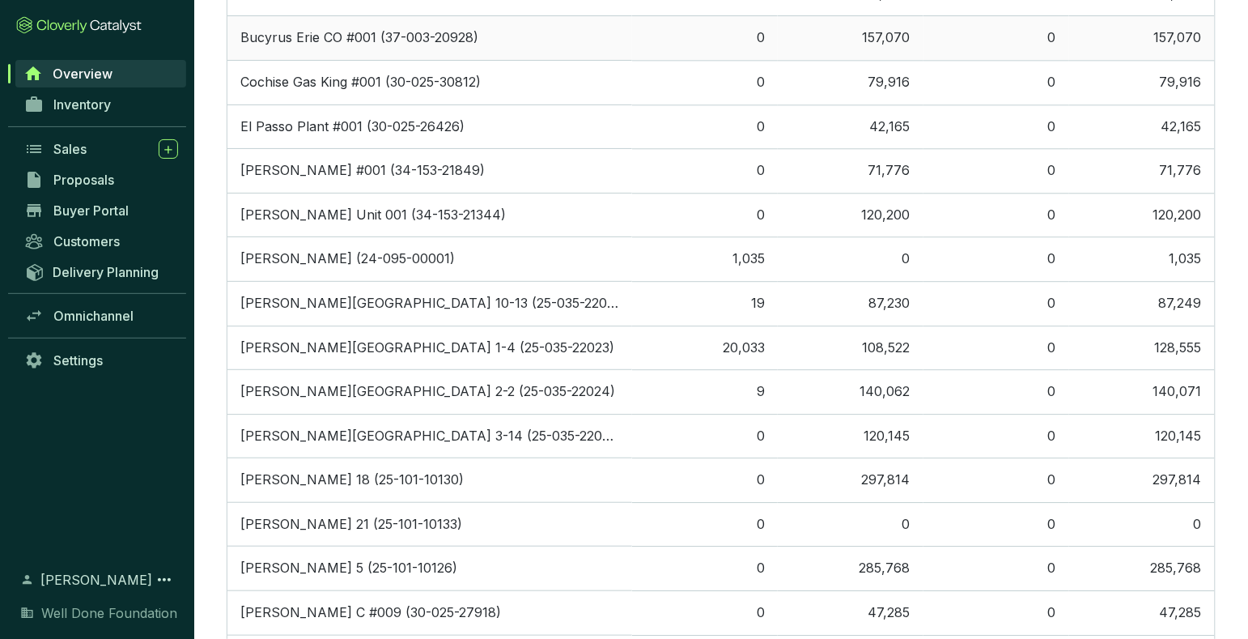
scroll to position [1161, 0]
